Goal: Information Seeking & Learning: Check status

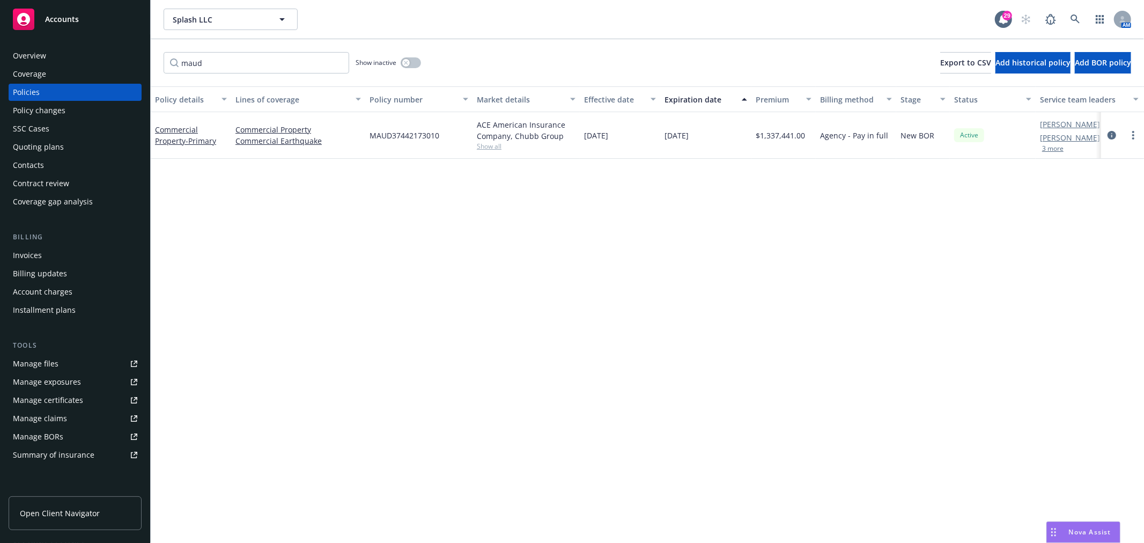
click at [623, 301] on div "Policy details Lines of coverage Policy number Market details Effective date Ex…" at bounding box center [647, 314] width 993 height 456
click at [749, 235] on div "Policy details Lines of coverage Policy number Market details Effective date Ex…" at bounding box center [647, 314] width 993 height 456
